Goal: Information Seeking & Learning: Compare options

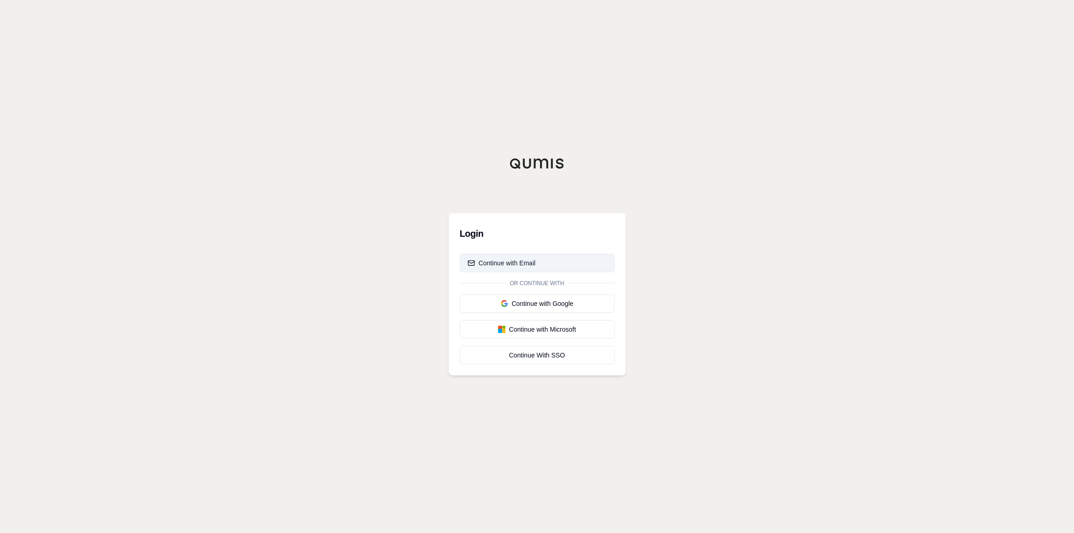
click at [515, 261] on div "Continue with Email" at bounding box center [502, 263] width 68 height 9
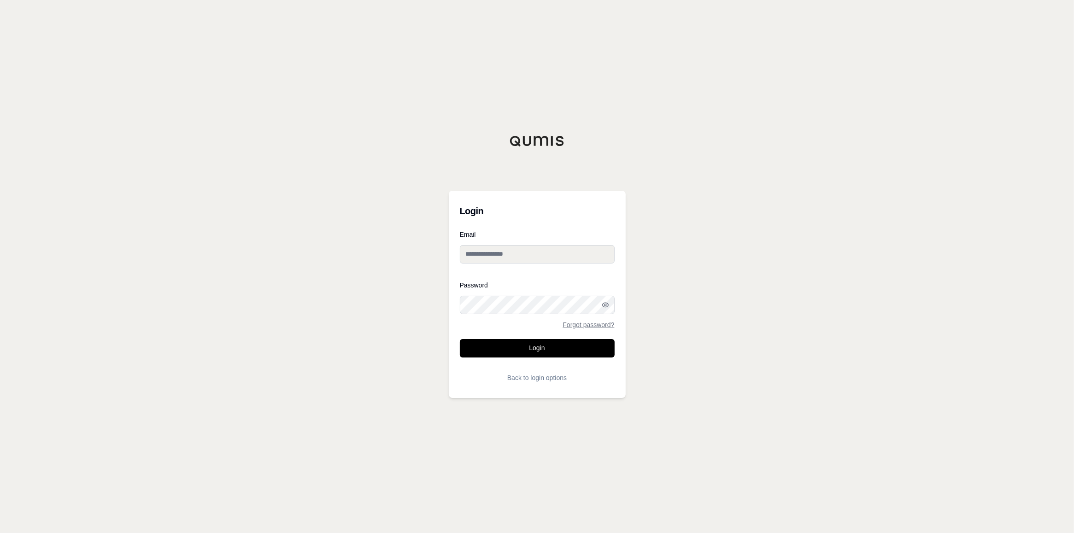
click at [466, 247] on input "Email" at bounding box center [537, 254] width 155 height 18
type input "**********"
click at [545, 350] on button "Login" at bounding box center [537, 348] width 155 height 18
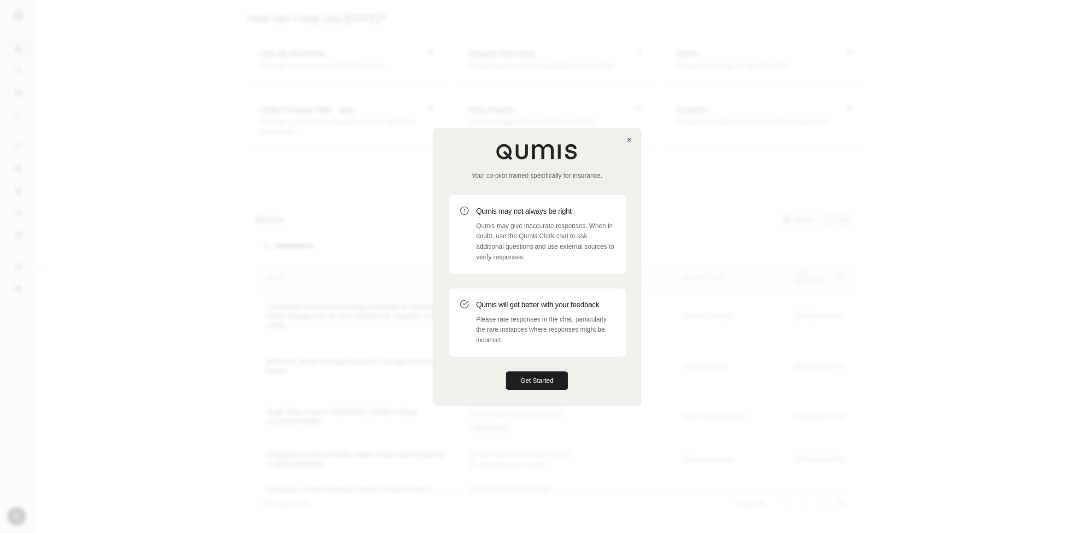
drag, startPoint x: 542, startPoint y: 376, endPoint x: 557, endPoint y: 369, distance: 16.5
click at [542, 376] on button "Get Started" at bounding box center [537, 380] width 63 height 18
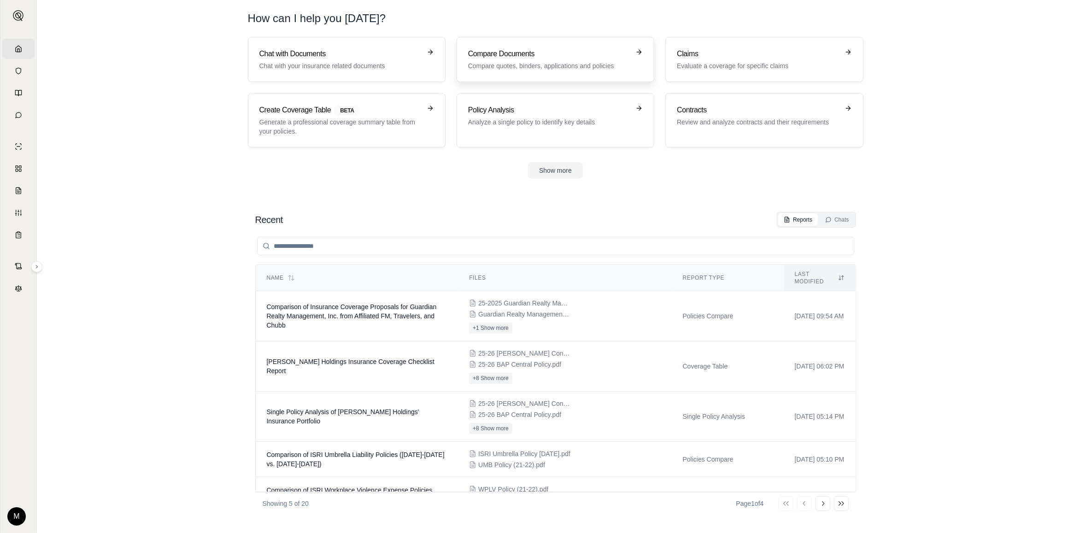
click at [542, 66] on p "Compare quotes, binders, applications and policies" at bounding box center [549, 65] width 162 height 9
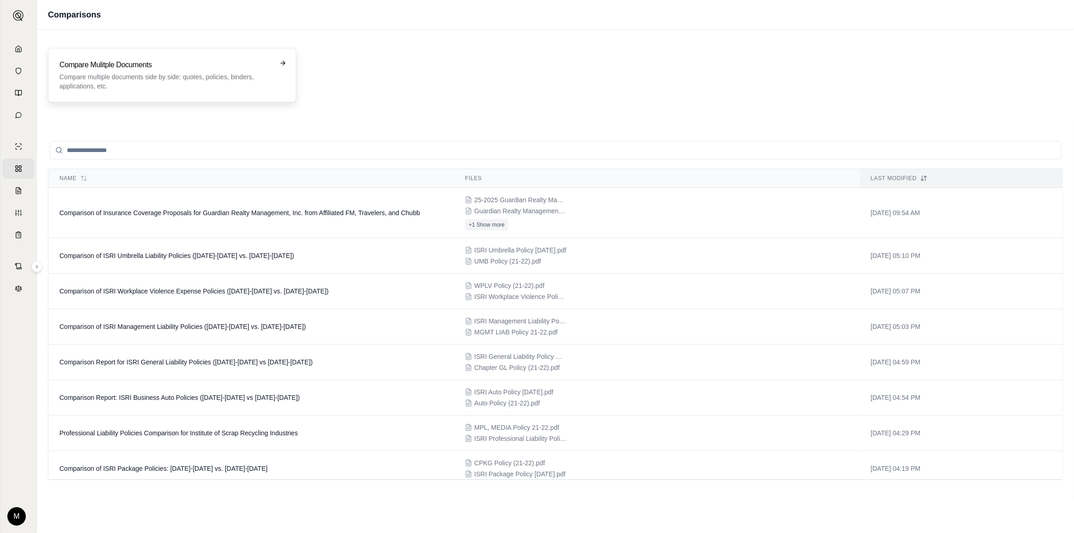
click at [191, 84] on p "Compare multiple documents side by side: quotes, policies, binders, application…" at bounding box center [165, 81] width 212 height 18
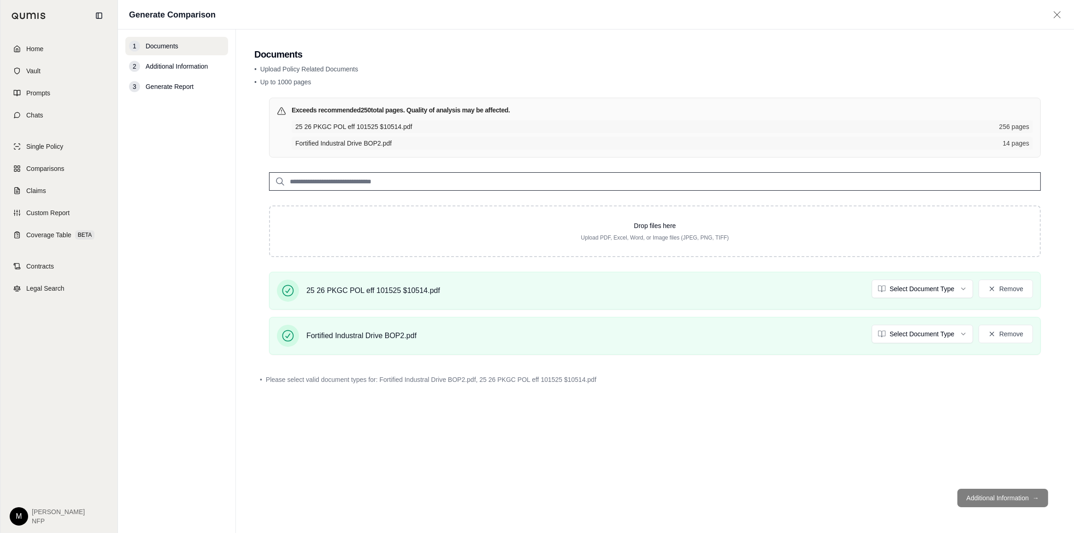
click at [1011, 503] on footer "Additional Information →" at bounding box center [654, 498] width 801 height 33
click at [989, 498] on footer "Additional Information →" at bounding box center [654, 498] width 801 height 33
click at [180, 61] on div "2 Additional Information" at bounding box center [176, 66] width 103 height 18
drag, startPoint x: 180, startPoint y: 61, endPoint x: 167, endPoint y: 84, distance: 26.8
click at [167, 84] on span "Generate Report" at bounding box center [170, 86] width 48 height 9
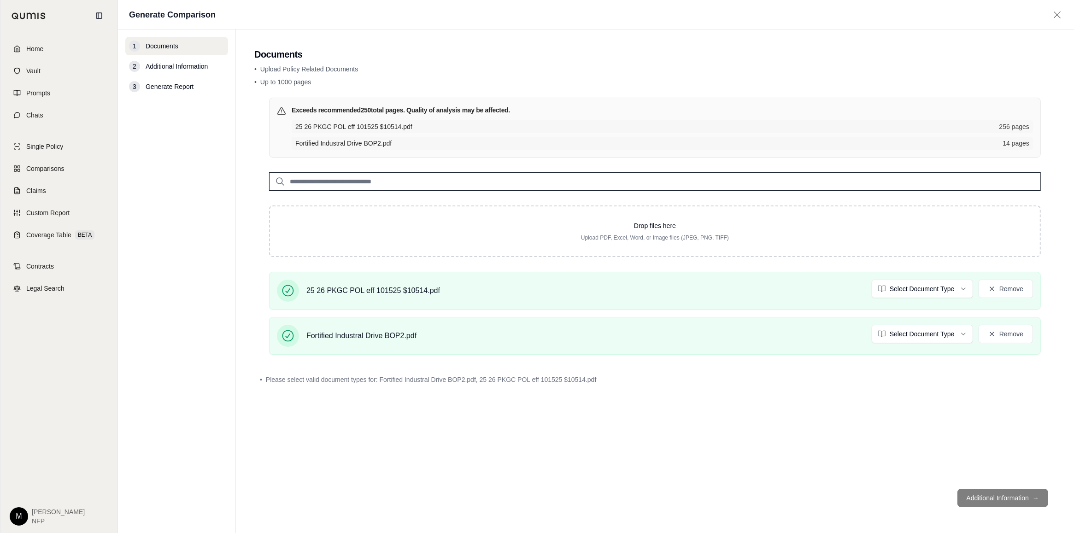
click at [401, 385] on div "• Please select valid document types for: Fortified Industral Drive BOP2.pdf, 2…" at bounding box center [654, 380] width 801 height 20
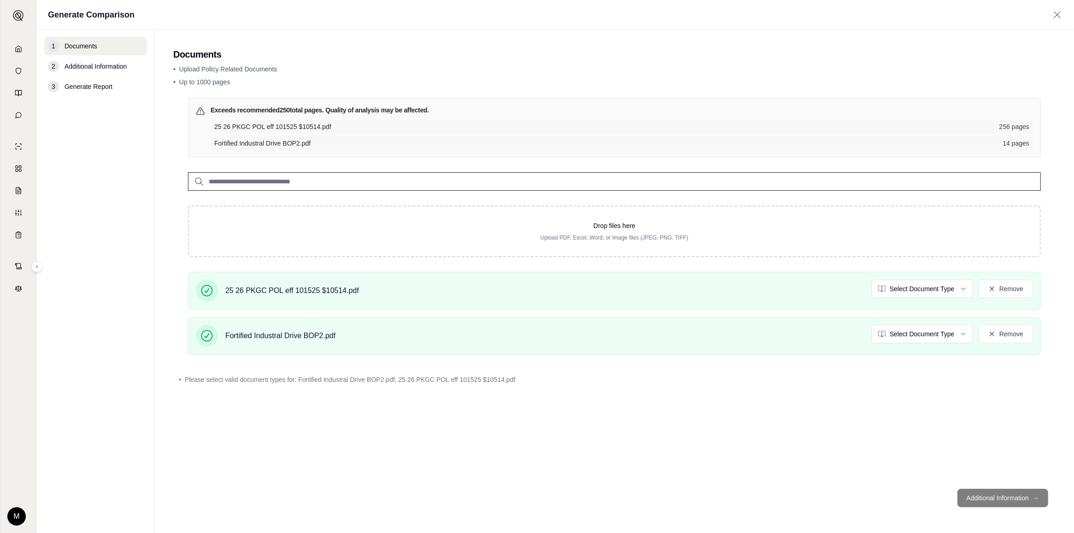
click at [994, 498] on footer "Additional Information →" at bounding box center [614, 498] width 883 height 33
click at [1000, 290] on button "Remove" at bounding box center [1006, 289] width 54 height 18
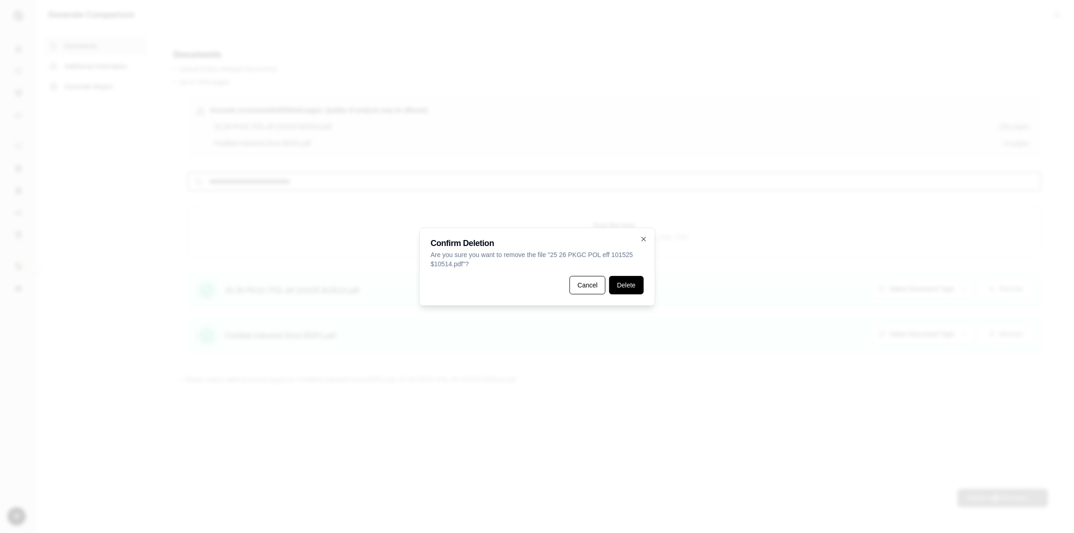
click at [615, 288] on button "Delete" at bounding box center [626, 285] width 34 height 18
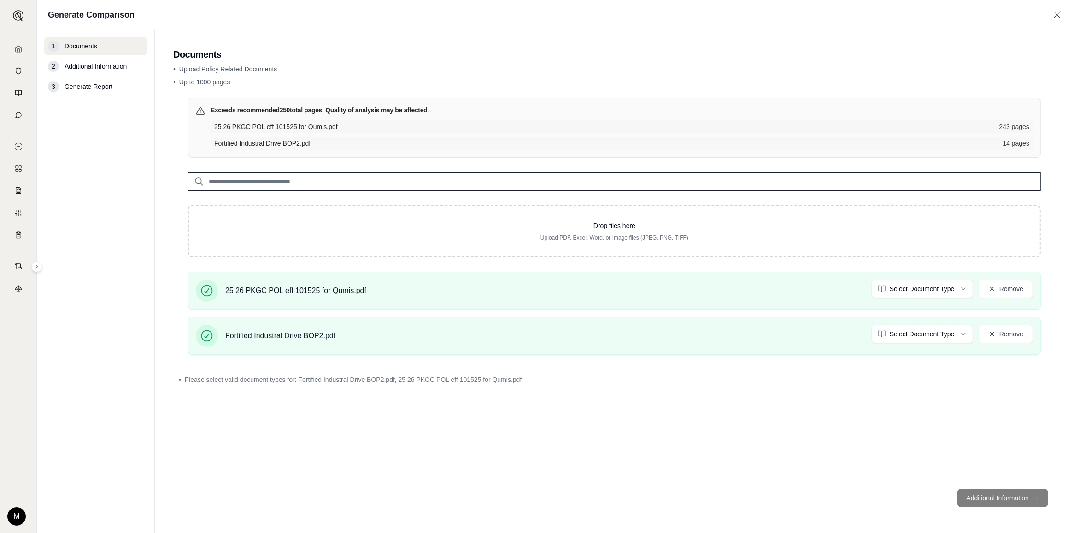
click at [466, 135] on div "25 26 PKGC POL eff 101525 for Qumis.pdf 243 pages Fortified Industral Drive BOP…" at bounding box center [622, 134] width 823 height 29
click at [445, 129] on span "25 26 PKGC POL eff 101525 for Qumis.pdf" at bounding box center [604, 126] width 780 height 9
click at [982, 498] on footer "Additional Information →" at bounding box center [614, 498] width 883 height 33
click at [1014, 496] on footer "Additional Information →" at bounding box center [614, 498] width 883 height 33
click at [1016, 496] on footer "Additional Information →" at bounding box center [614, 498] width 883 height 33
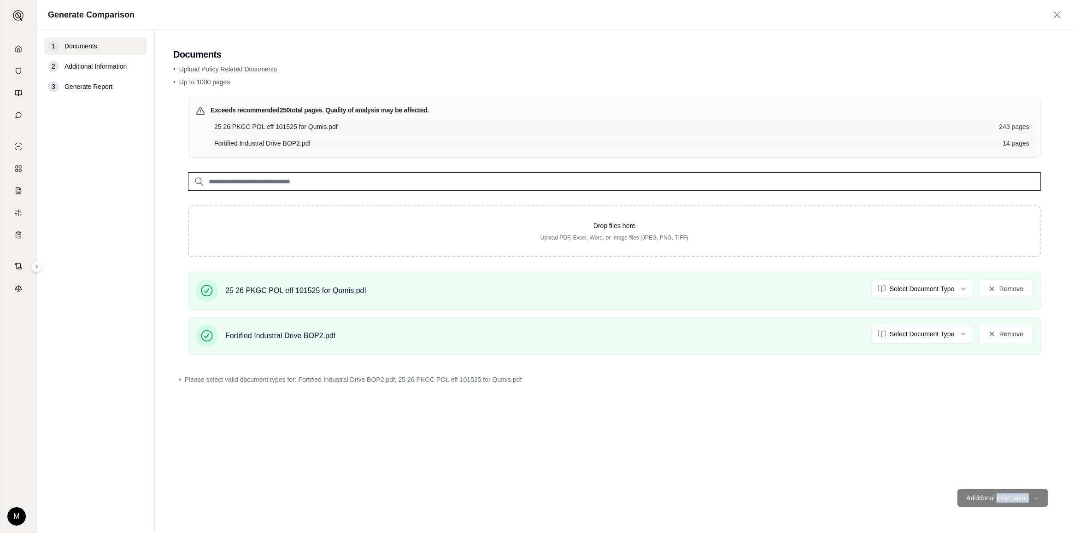
click at [1016, 496] on footer "Additional Information →" at bounding box center [614, 498] width 883 height 33
click at [763, 461] on div "Exceeds recommended 250 total pages. Quality of analysis may be affected. 25 26…" at bounding box center [614, 290] width 883 height 384
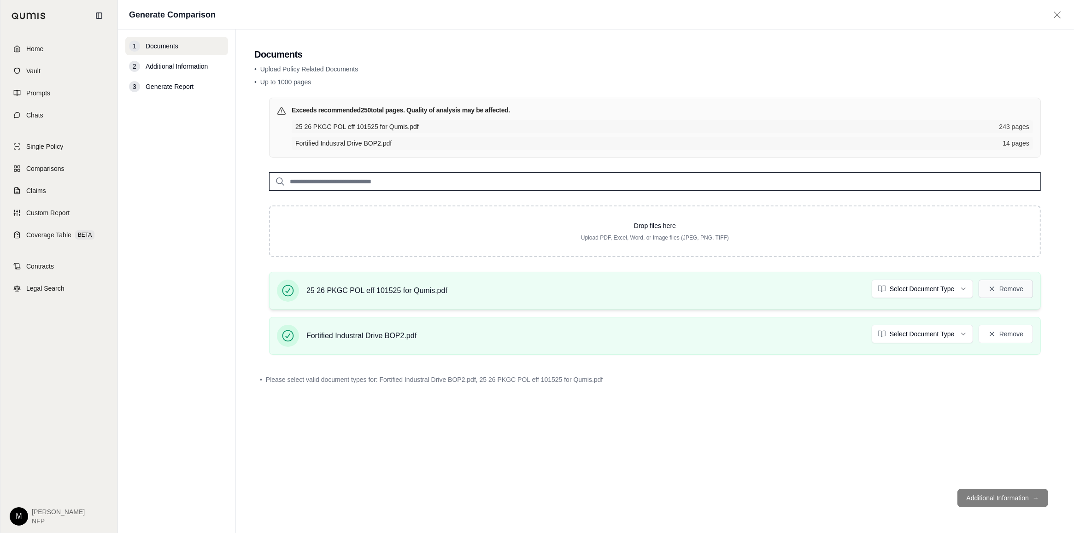
click at [1014, 289] on button "Remove" at bounding box center [1006, 289] width 54 height 18
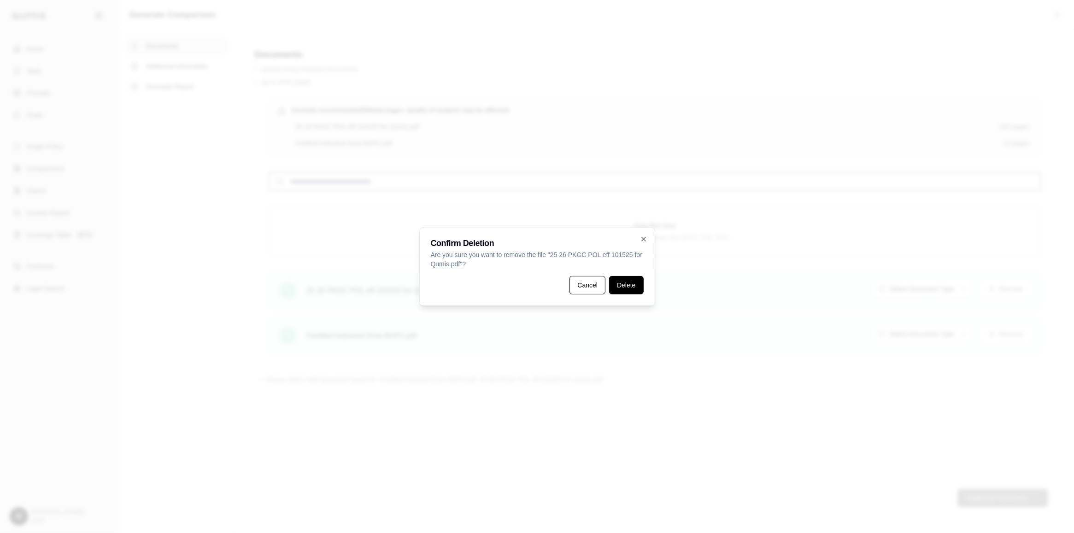
click at [625, 289] on button "Delete" at bounding box center [626, 285] width 34 height 18
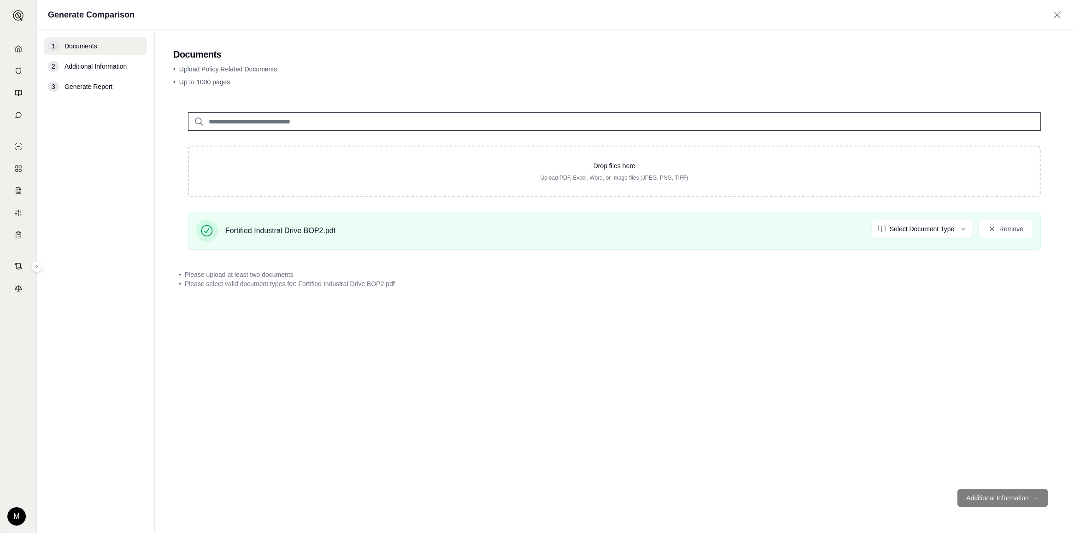
click at [98, 168] on div "1 Documents 2 Additional Information 3 Generate Report" at bounding box center [95, 281] width 103 height 489
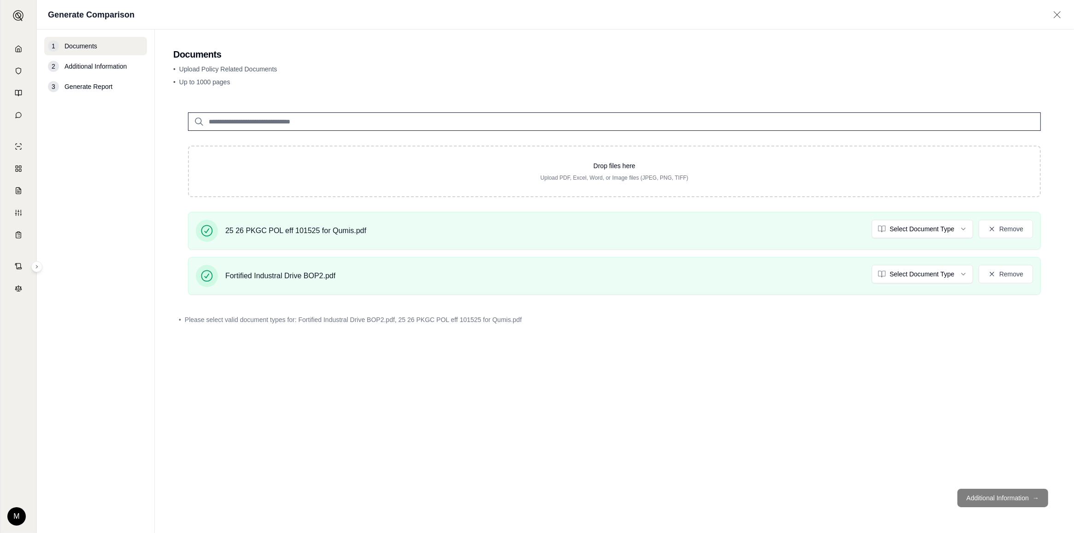
drag, startPoint x: 999, startPoint y: 491, endPoint x: 1009, endPoint y: 505, distance: 17.1
click at [1000, 493] on footer "Additional Information →" at bounding box center [614, 498] width 883 height 33
click at [1009, 505] on footer "Additional Information →" at bounding box center [614, 498] width 883 height 33
drag, startPoint x: 1009, startPoint y: 505, endPoint x: 981, endPoint y: 494, distance: 30.3
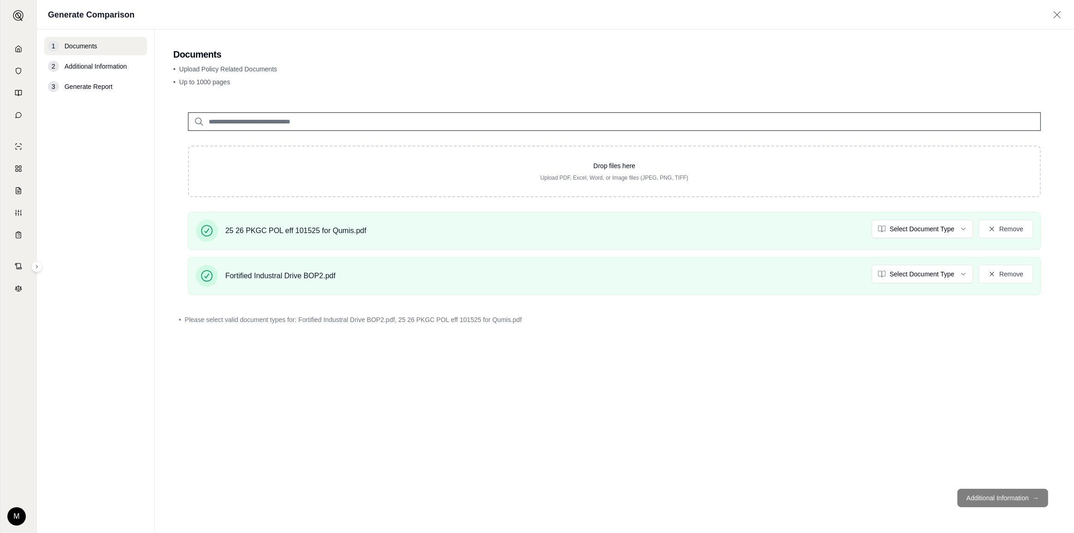
click at [1008, 503] on footer "Additional Information →" at bounding box center [614, 498] width 883 height 33
click at [524, 429] on div "Drop files here Upload PDF, Excel, Word, or Image files (JPEG, PNG, TIFF) 25 26…" at bounding box center [614, 290] width 883 height 384
click at [88, 63] on span "Additional Information" at bounding box center [96, 66] width 62 height 9
click at [75, 77] on div "3 Generate Report" at bounding box center [95, 86] width 103 height 18
click at [58, 84] on div "3" at bounding box center [53, 86] width 11 height 11
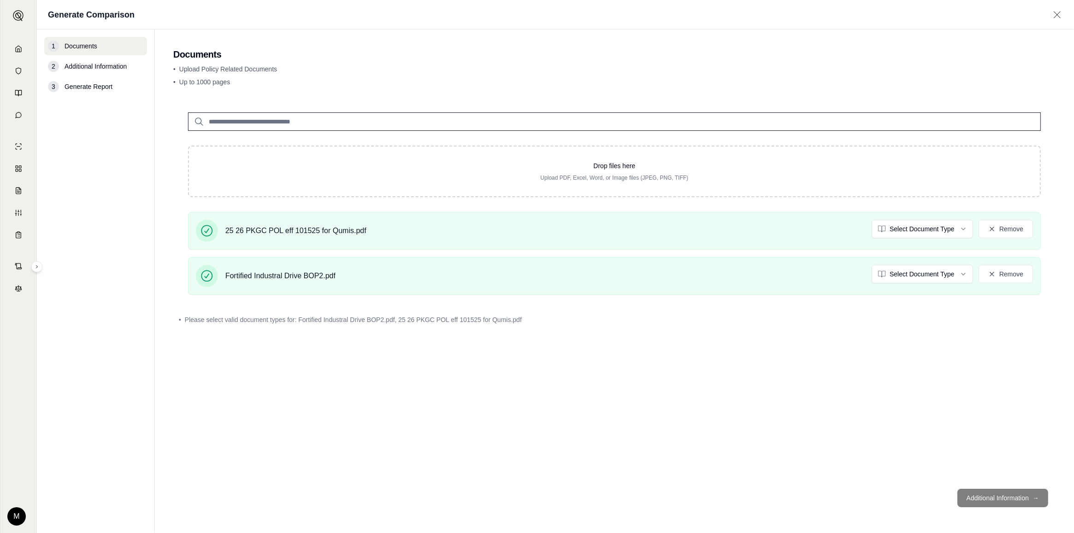
click at [57, 84] on div "3" at bounding box center [53, 86] width 11 height 11
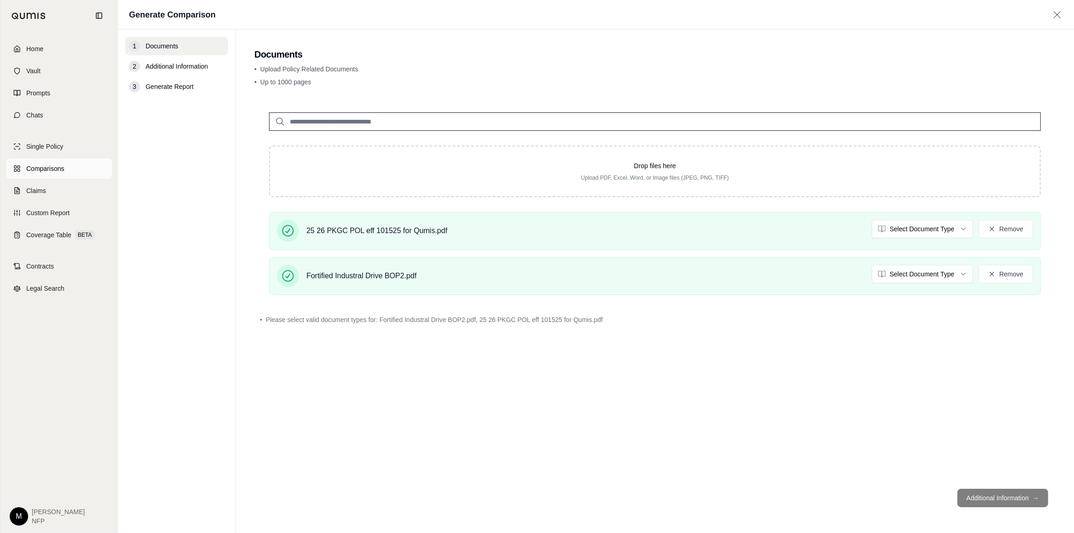
click at [53, 168] on span "Comparisons" at bounding box center [45, 168] width 38 height 9
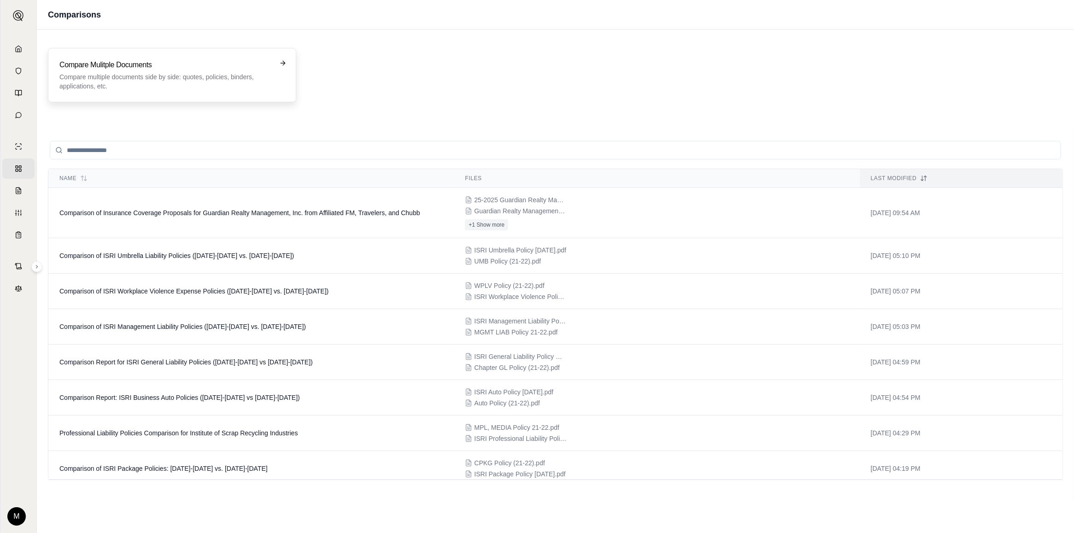
click at [153, 76] on p "Compare multiple documents side by side: quotes, policies, binders, application…" at bounding box center [165, 81] width 212 height 18
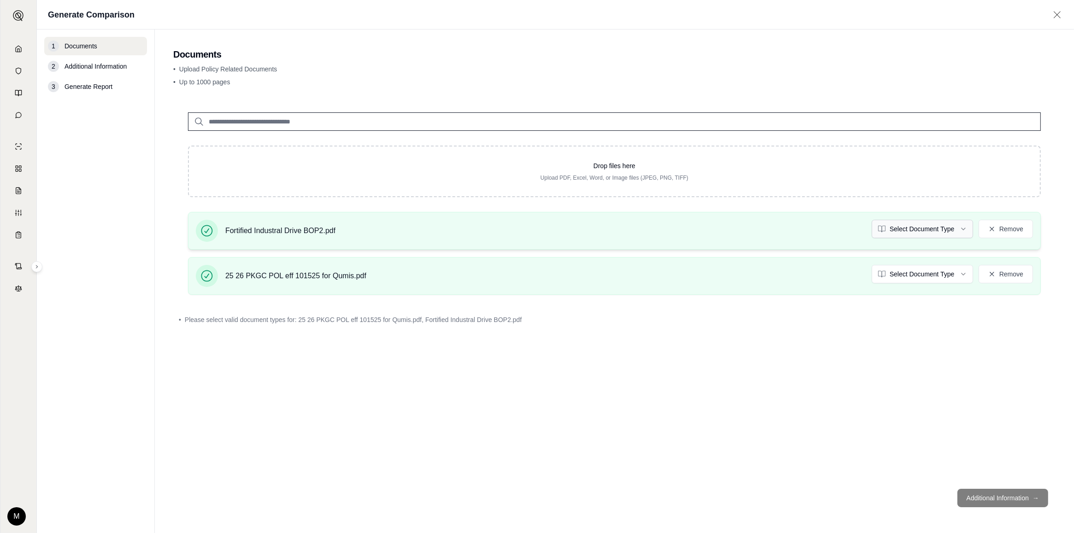
click at [922, 229] on html "Home Vault Prompts Chats Single Policy Comparisons Claims Custom Report Coverag…" at bounding box center [537, 266] width 1074 height 533
click at [922, 276] on html "Home Vault Prompts Chats Single Policy Comparisons Claims Custom Report Coverag…" at bounding box center [537, 266] width 1074 height 533
click at [996, 499] on button "Additional Information →" at bounding box center [1003, 498] width 91 height 18
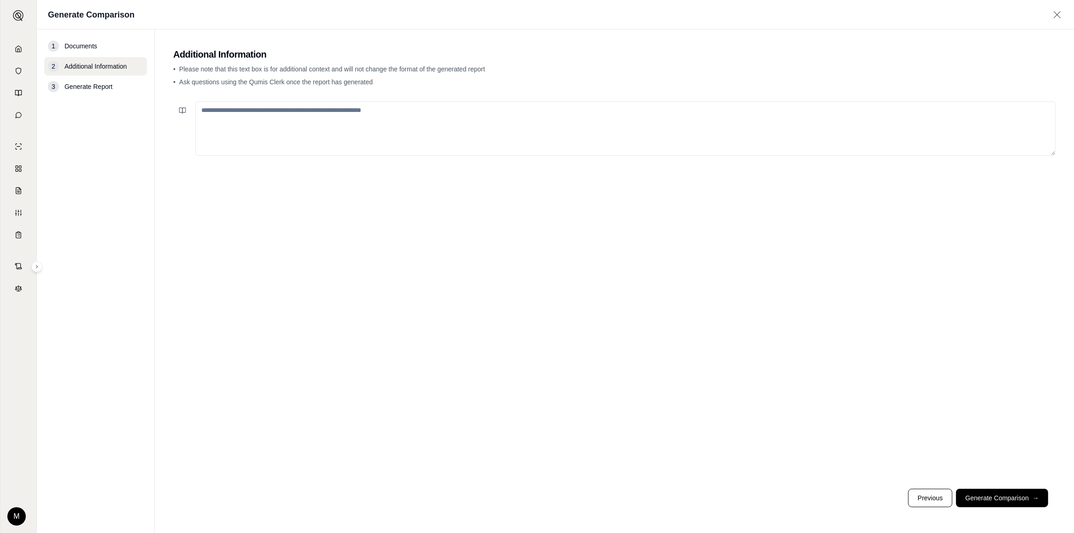
click at [333, 118] on textarea at bounding box center [625, 128] width 860 height 54
click at [1008, 495] on button "Generate Comparison →" at bounding box center [1002, 498] width 92 height 18
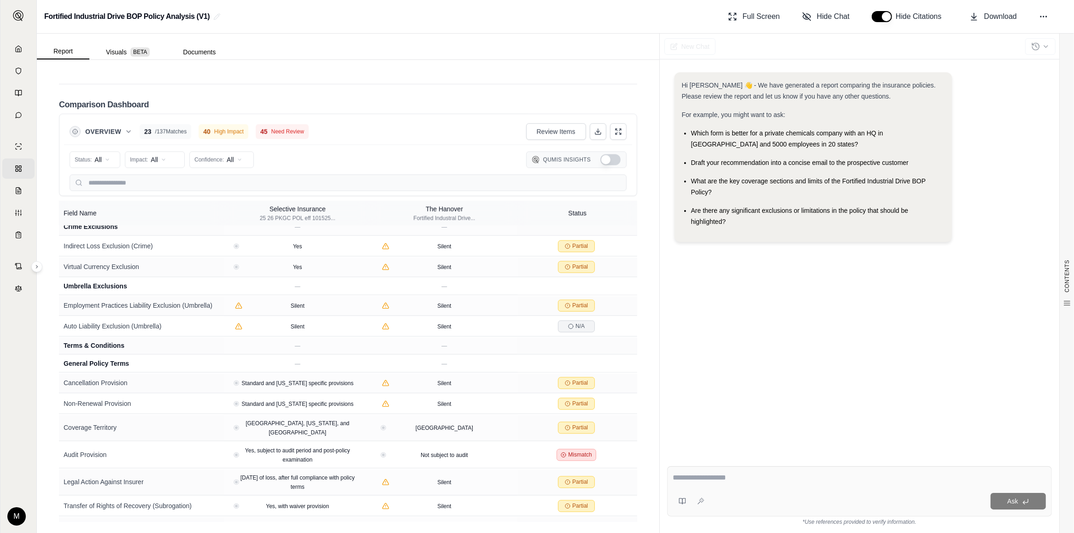
scroll to position [2590, 0]
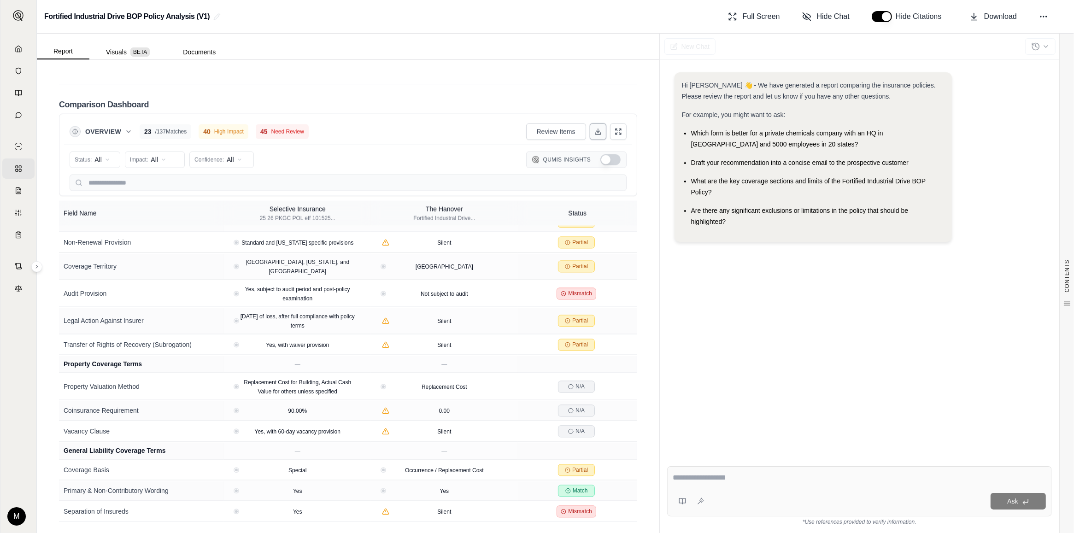
click at [594, 132] on icon at bounding box center [597, 131] width 7 height 7
